Goal: Information Seeking & Learning: Learn about a topic

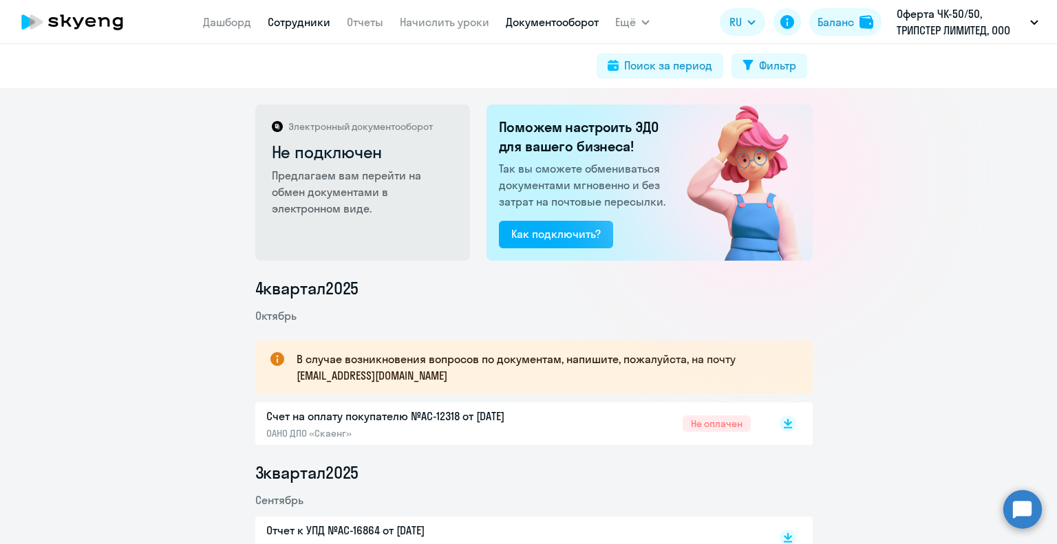
click at [313, 27] on link "Сотрудники" at bounding box center [299, 22] width 63 height 14
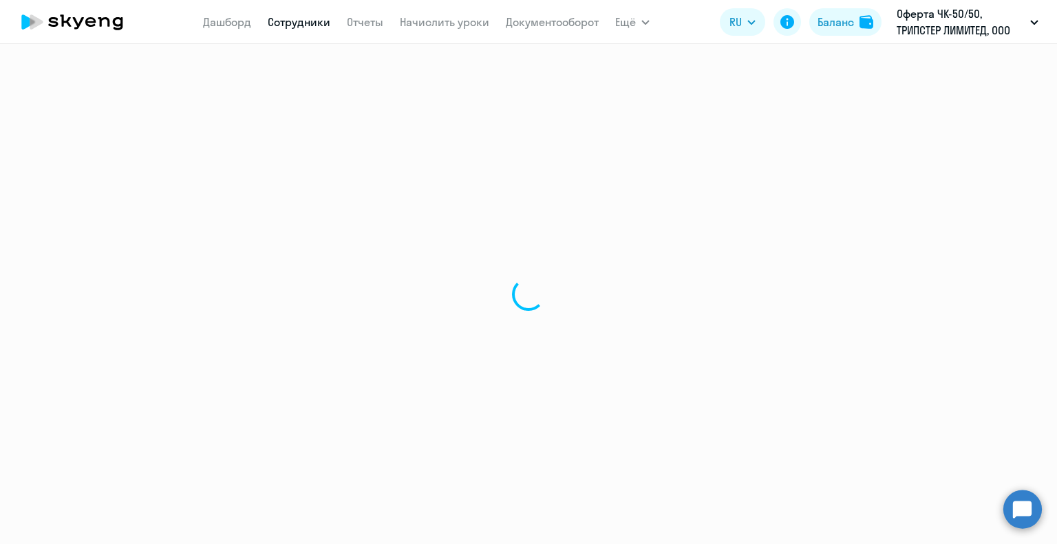
select select "30"
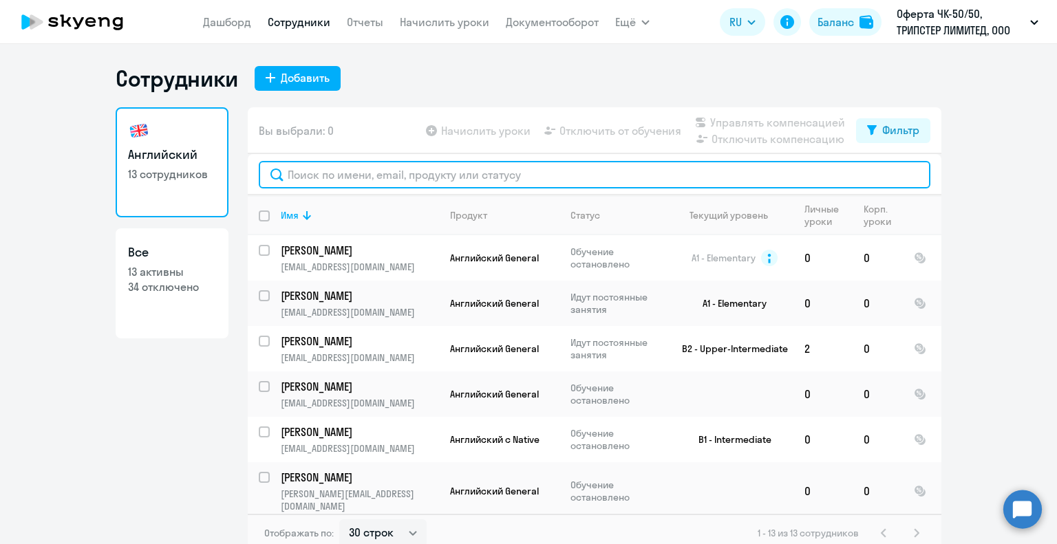
click at [325, 174] on input "text" at bounding box center [594, 175] width 671 height 28
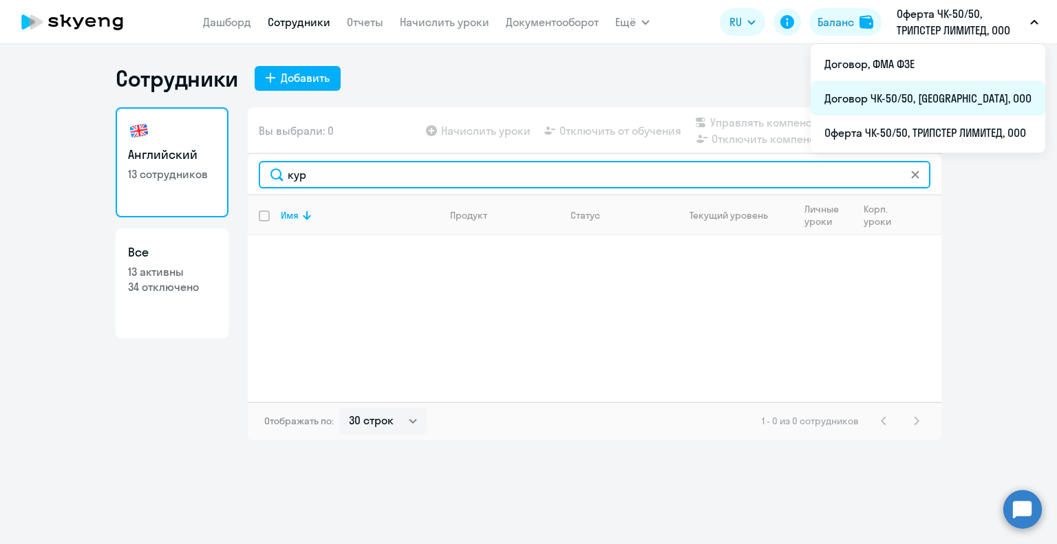
type input "кур"
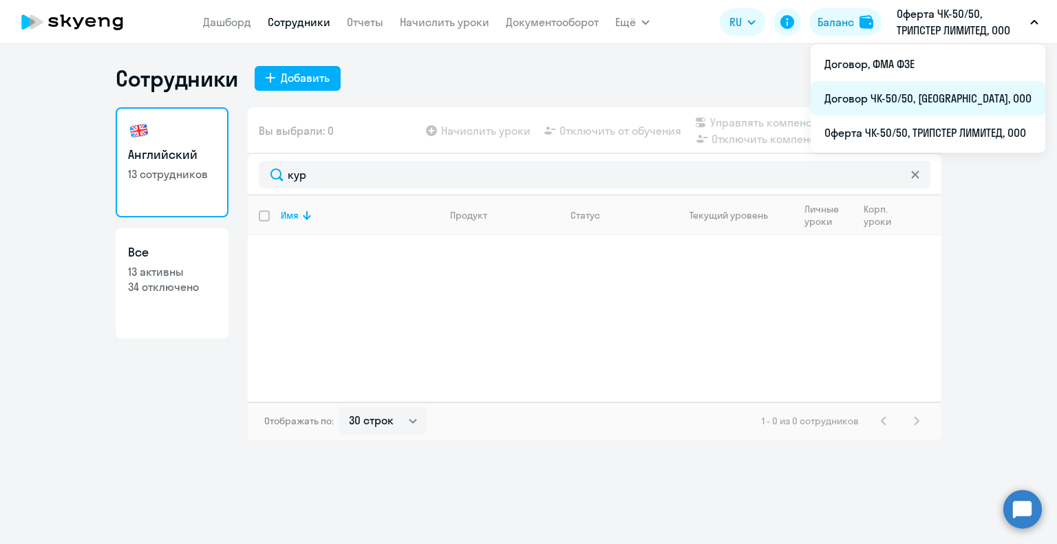
click at [887, 94] on li "Договор ЧК-50/50, [GEOGRAPHIC_DATA], ООО" at bounding box center [927, 98] width 235 height 34
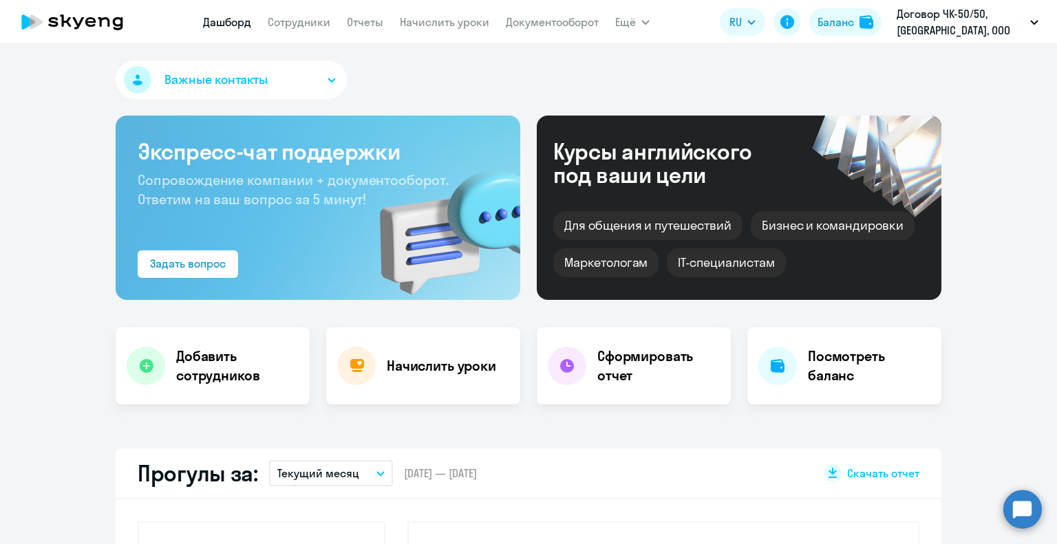
select select "30"
click at [307, 21] on link "Сотрудники" at bounding box center [299, 22] width 63 height 14
select select "30"
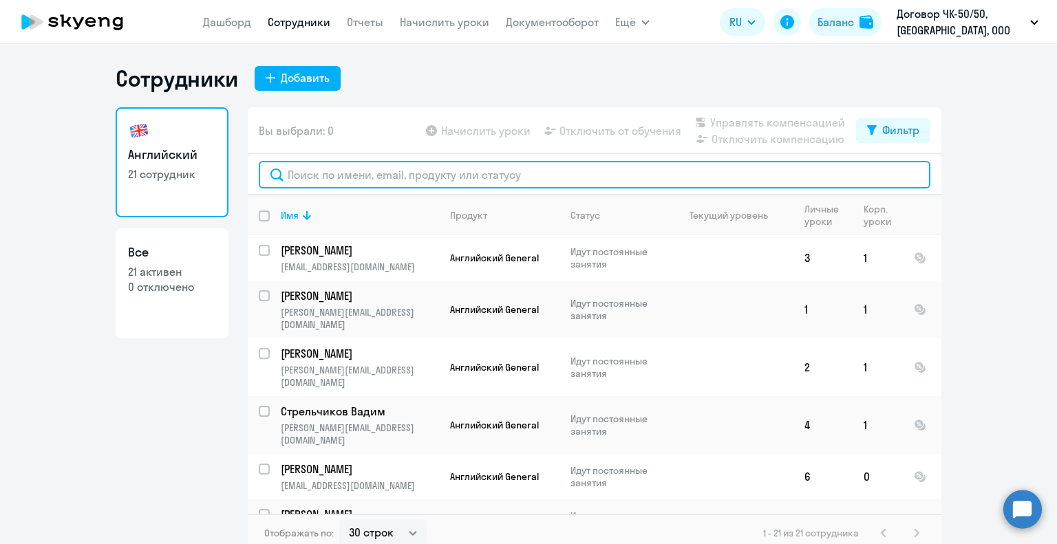
click at [298, 175] on input "text" at bounding box center [594, 175] width 671 height 28
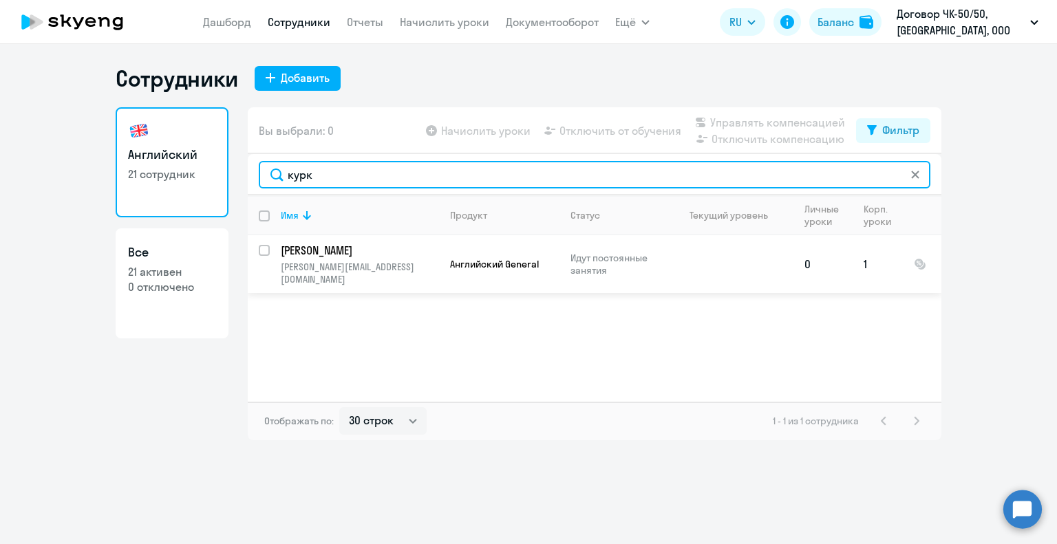
type input "курк"
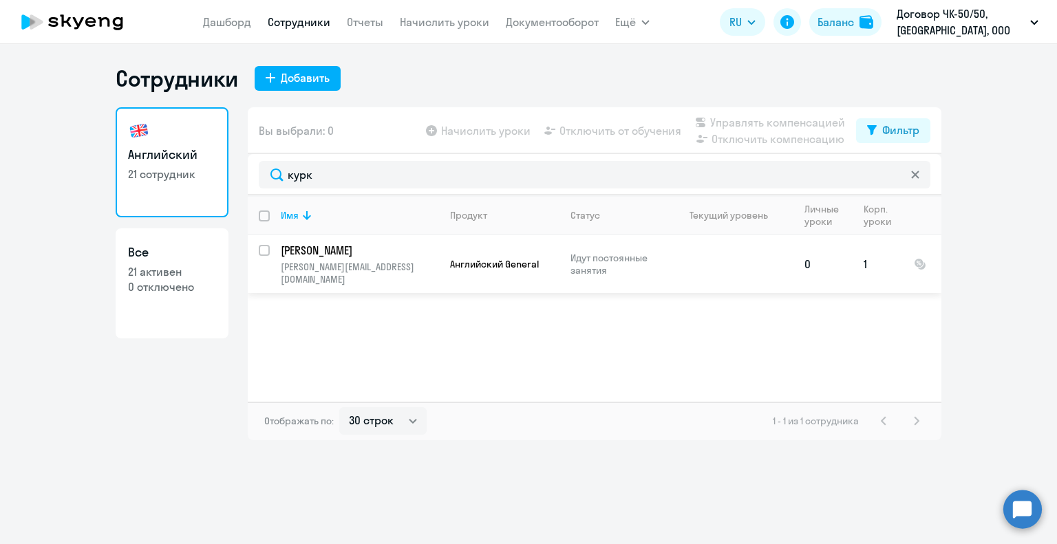
click at [327, 250] on p "[PERSON_NAME]" at bounding box center [358, 250] width 155 height 15
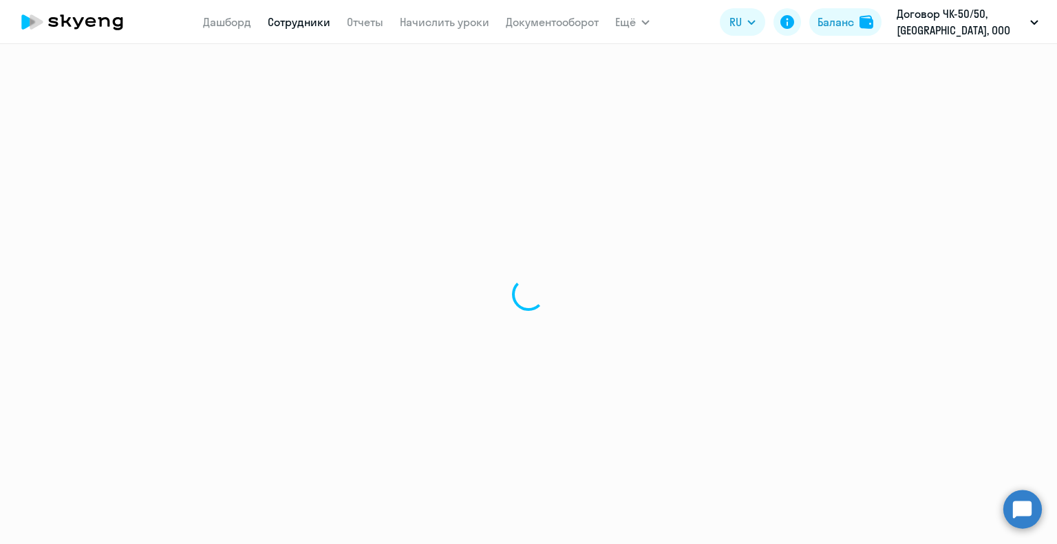
select select "english"
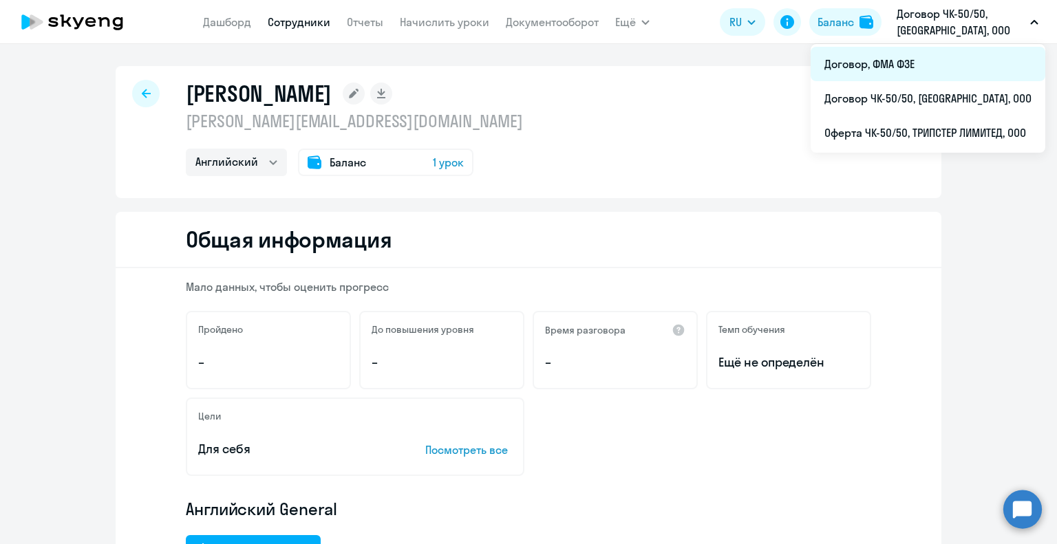
click at [883, 57] on li "Договор, ФМА ФЗЕ" at bounding box center [927, 64] width 235 height 34
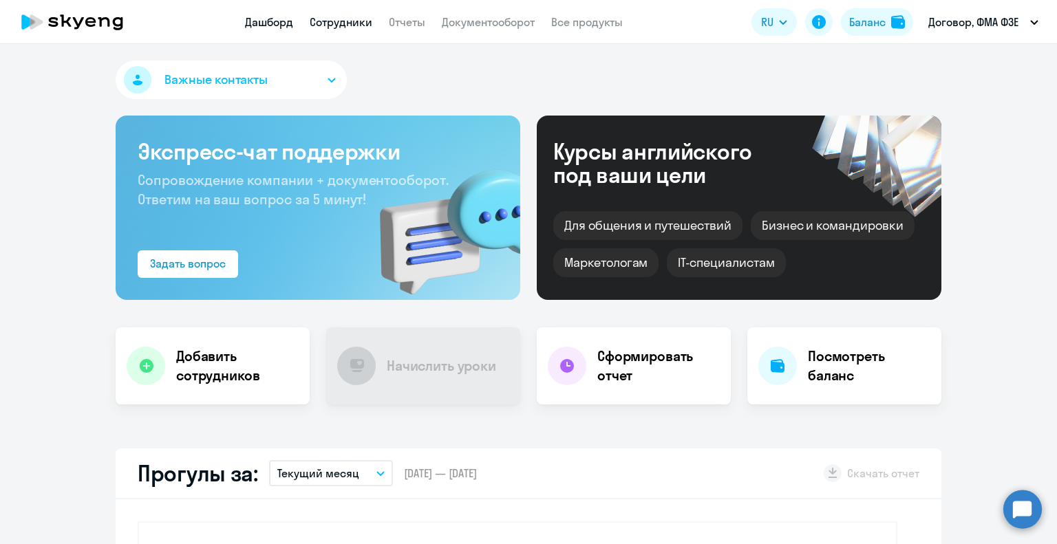
click at [347, 25] on link "Сотрудники" at bounding box center [341, 22] width 63 height 14
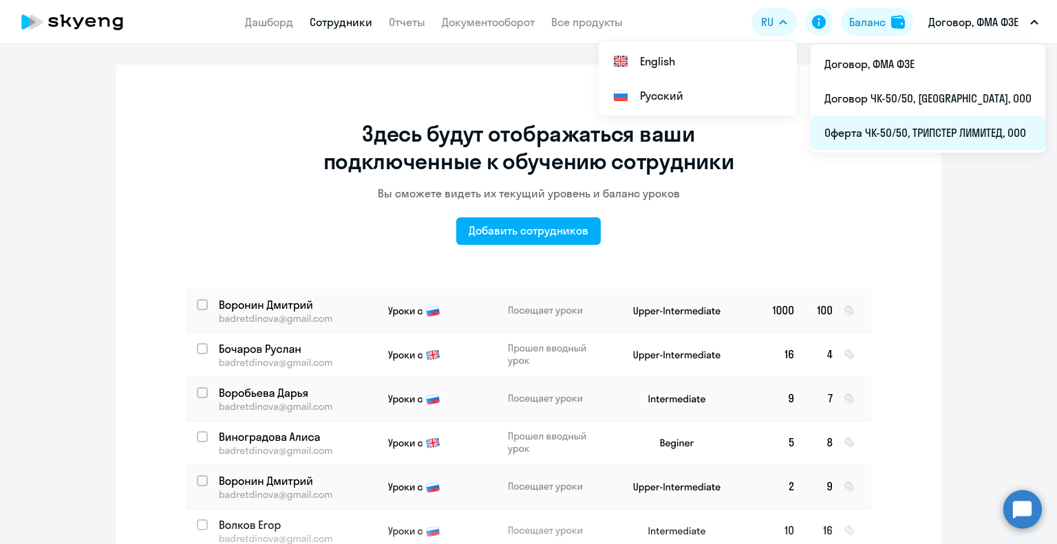
click at [909, 130] on li "Оферта ЧК-50/50, ТРИПСТЕР ЛИМИТЕД, ООО" at bounding box center [927, 133] width 235 height 34
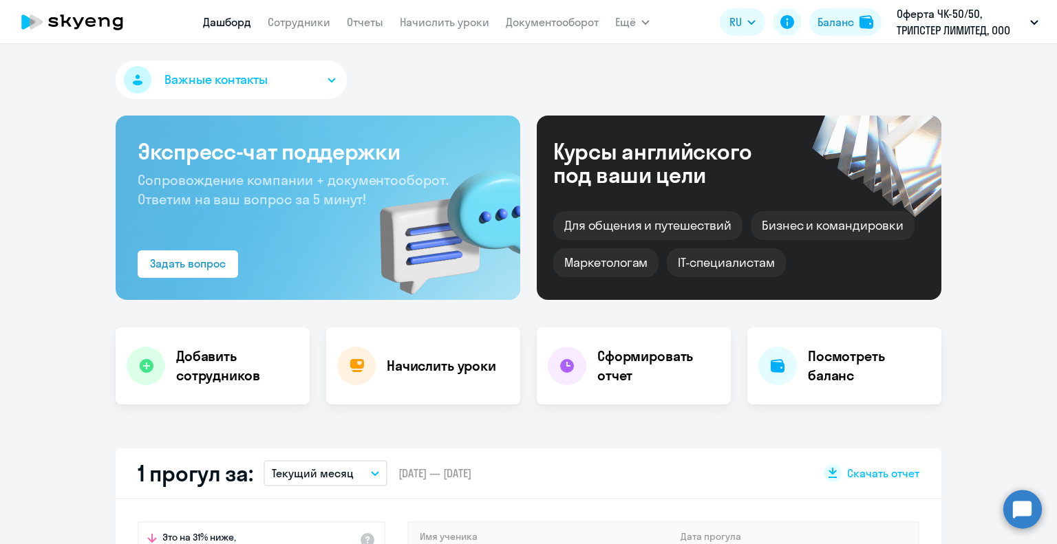
select select "30"
click at [292, 23] on link "Сотрудники" at bounding box center [299, 22] width 63 height 14
select select "30"
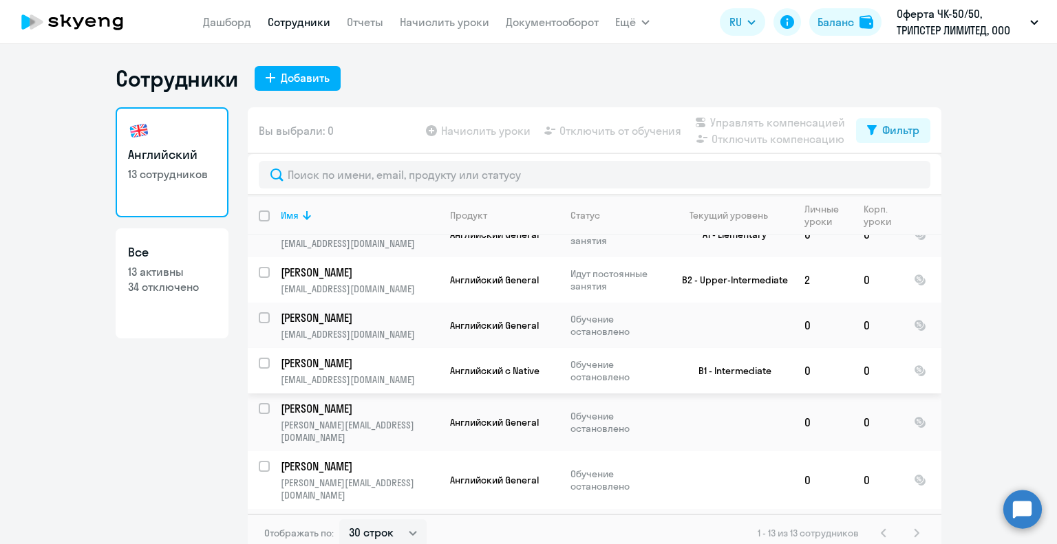
scroll to position [138, 0]
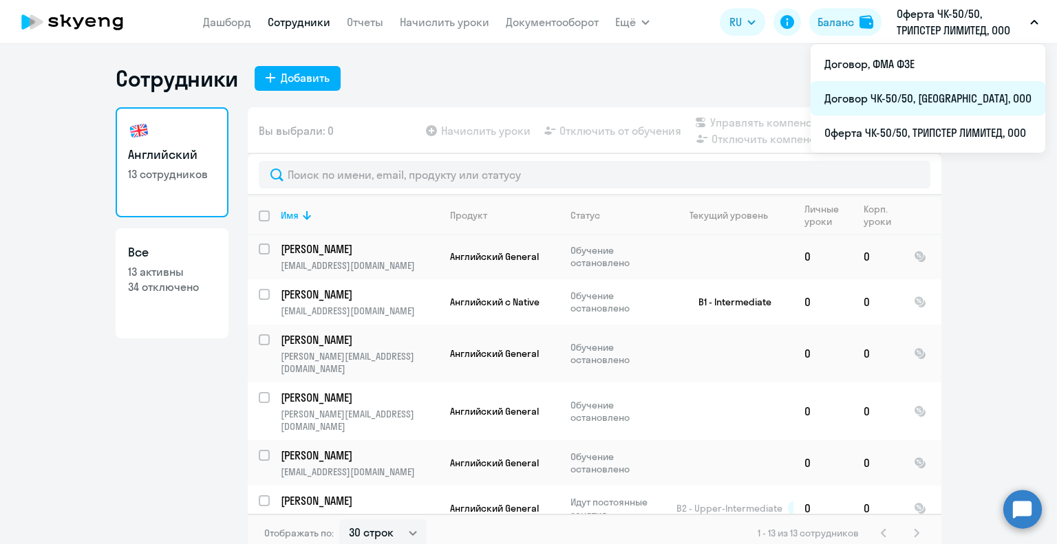
click at [928, 97] on li "Договор ЧК-50/50, [GEOGRAPHIC_DATA], ООО" at bounding box center [927, 98] width 235 height 34
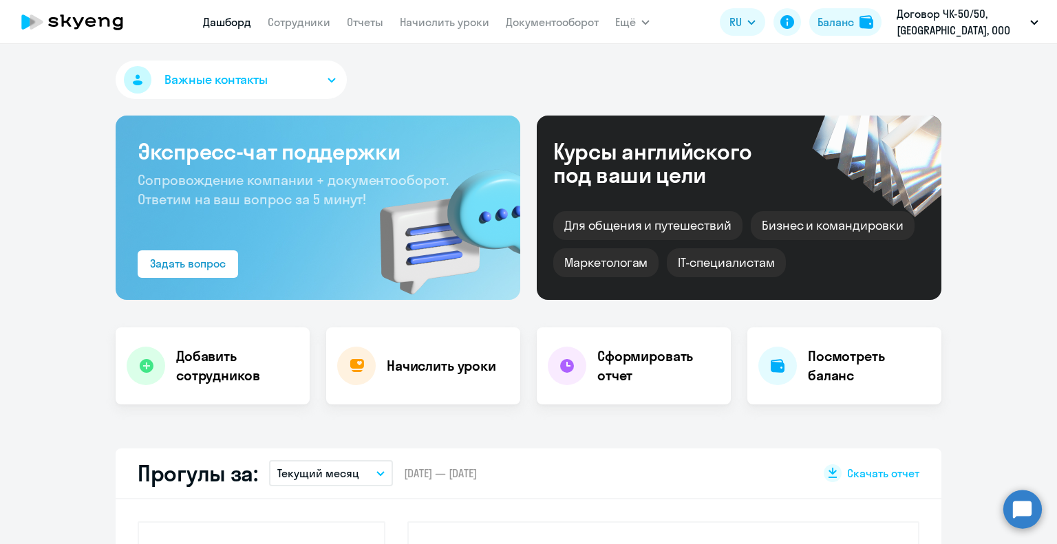
select select "30"
click at [304, 23] on link "Сотрудники" at bounding box center [299, 22] width 63 height 14
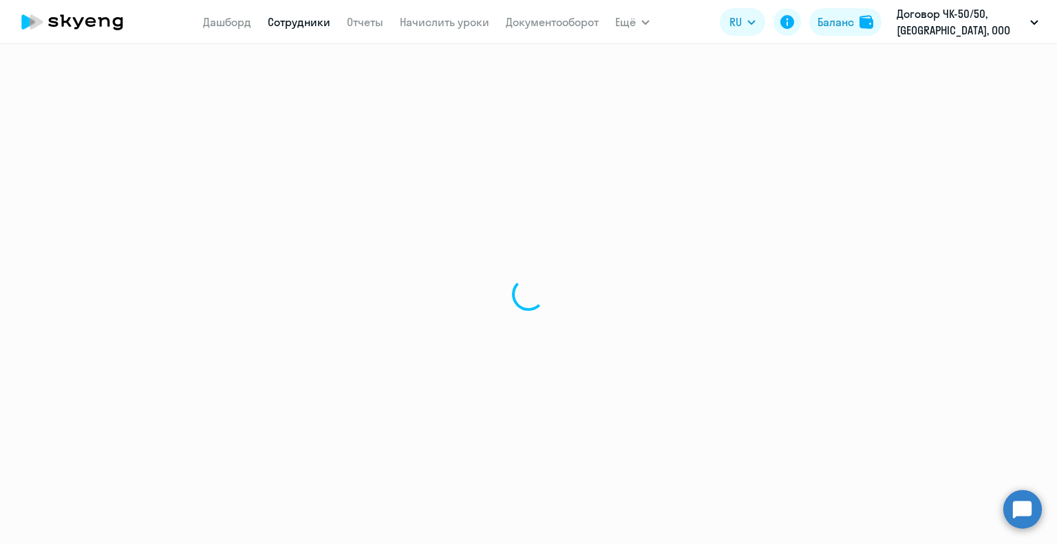
select select "30"
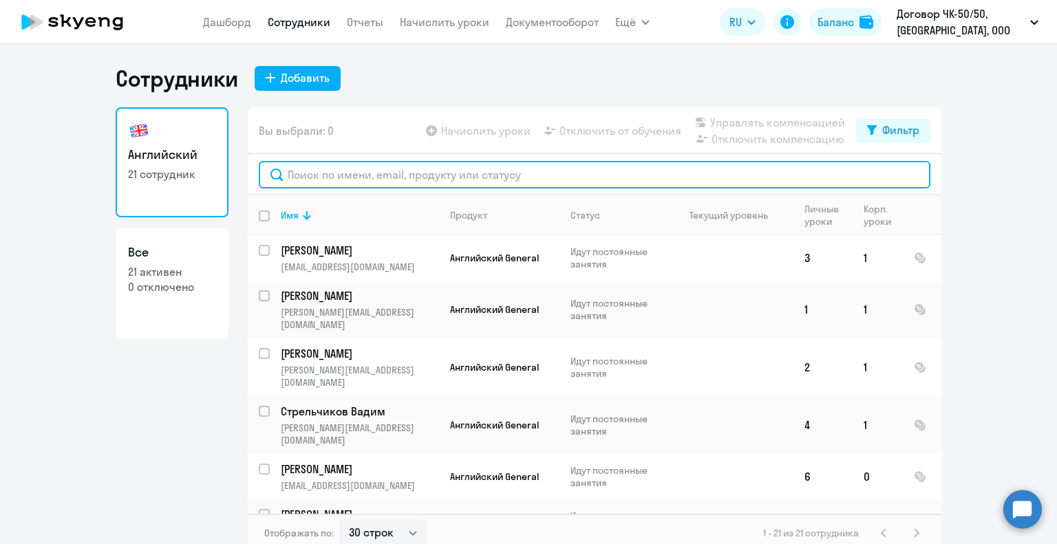
click at [330, 171] on input "text" at bounding box center [594, 175] width 671 height 28
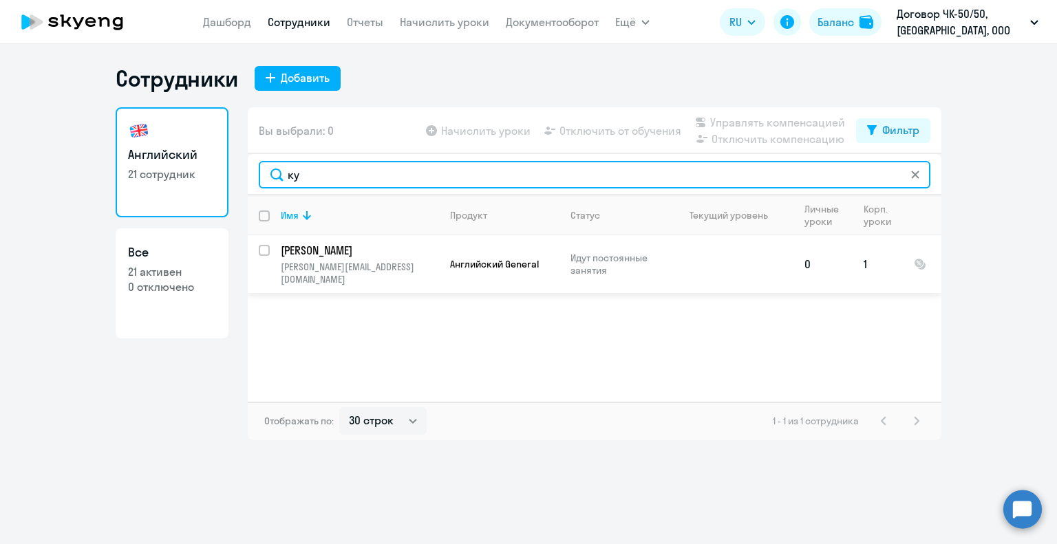
type input "ку"
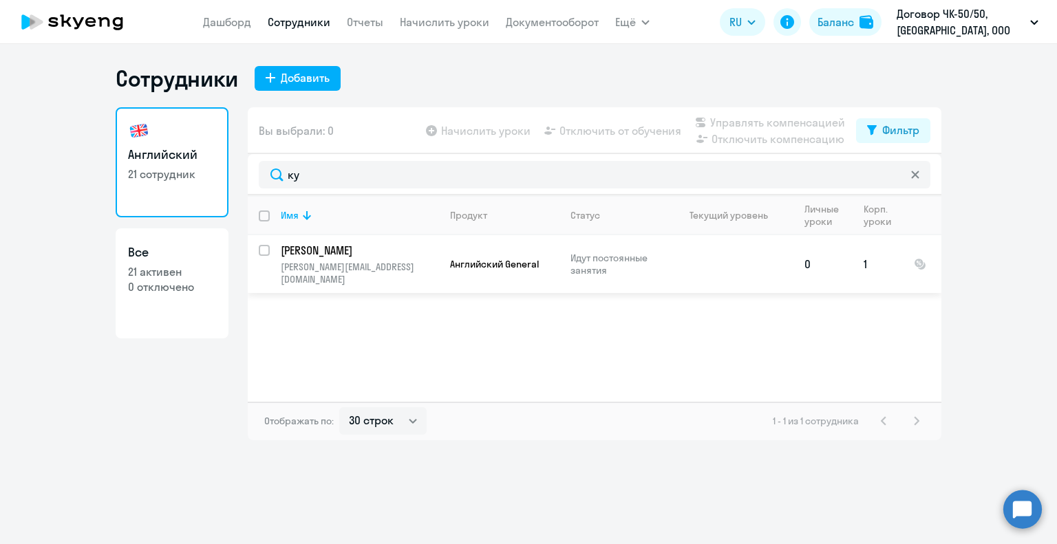
click at [341, 248] on p "[PERSON_NAME]" at bounding box center [358, 250] width 155 height 15
select select "english"
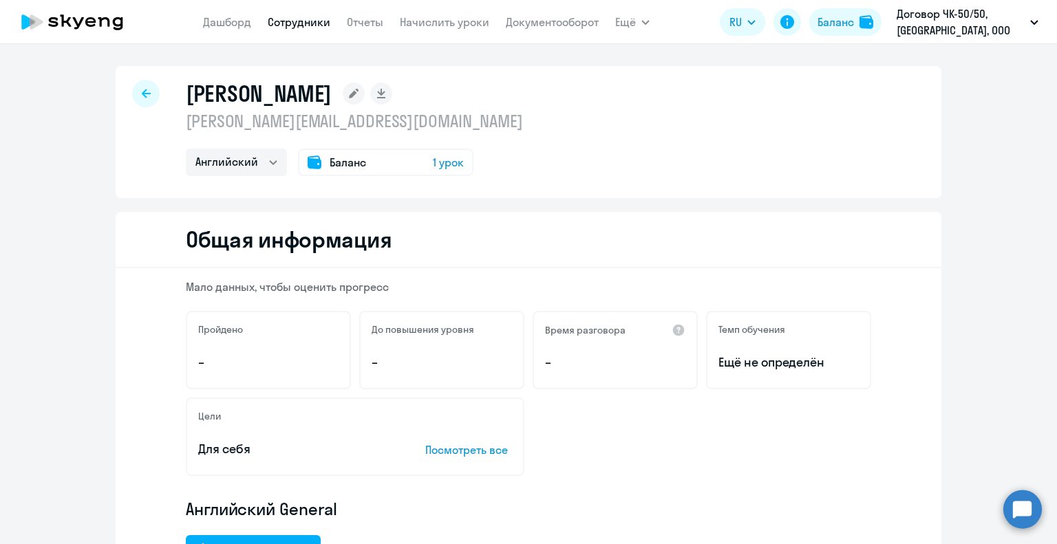
click at [142, 94] on icon at bounding box center [146, 94] width 9 height 10
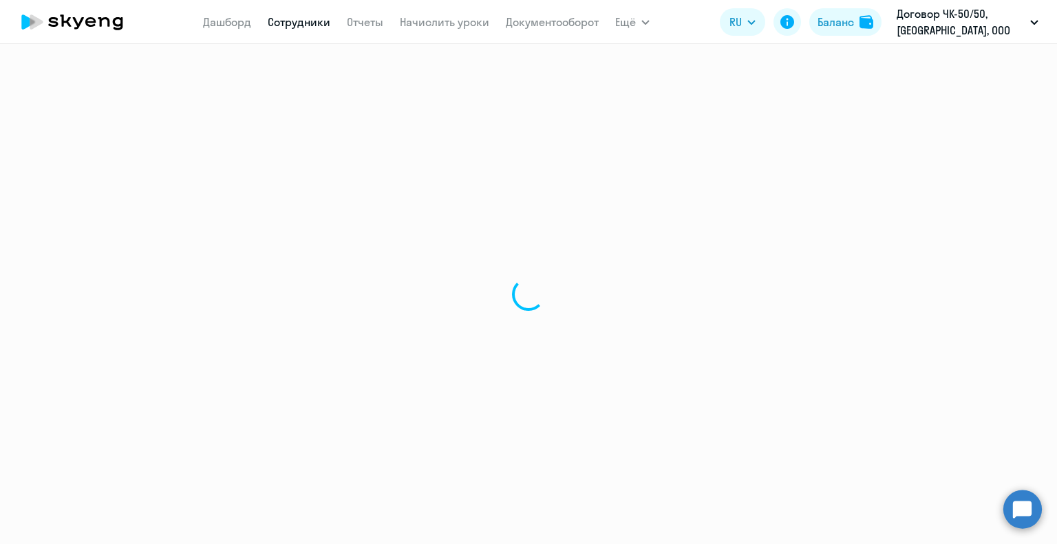
select select "30"
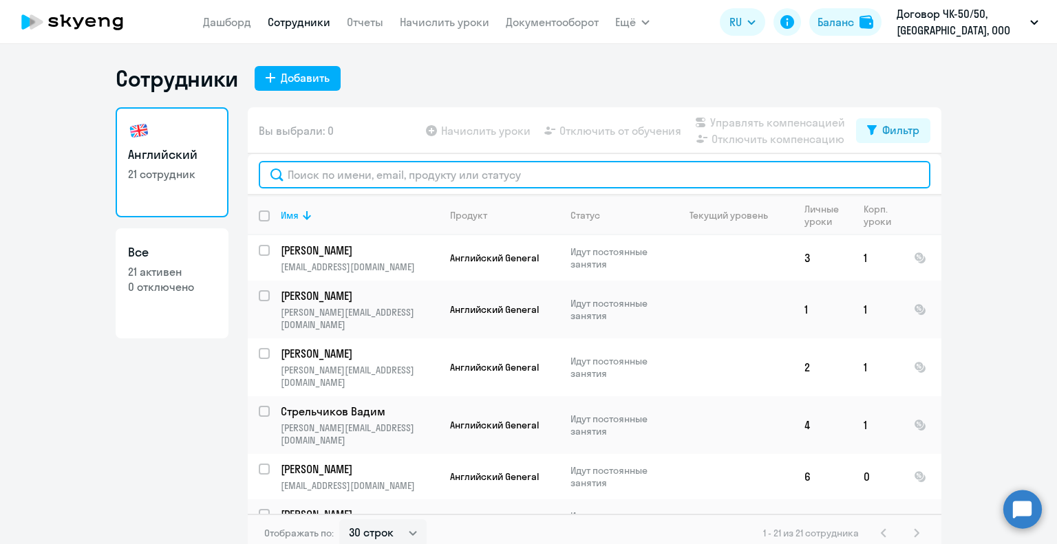
click at [325, 180] on input "text" at bounding box center [594, 175] width 671 height 28
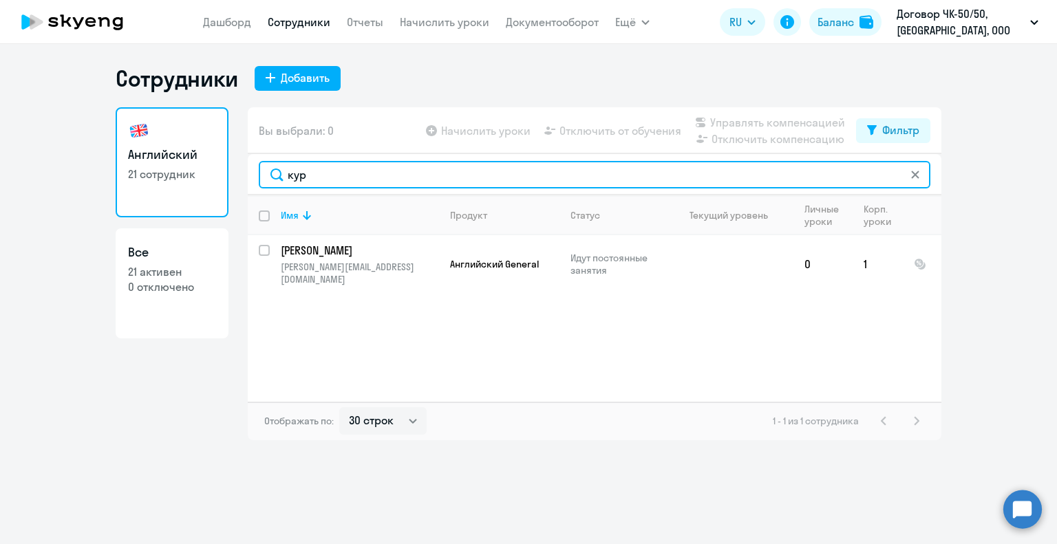
type input "кур"
